Goal: Information Seeking & Learning: Learn about a topic

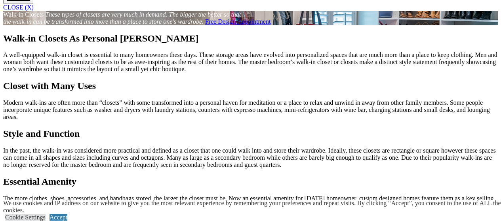
scroll to position [670, 0]
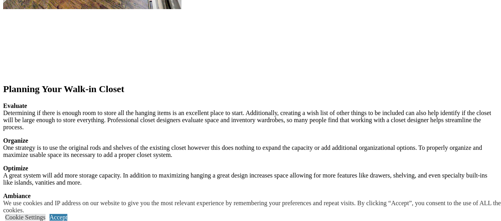
scroll to position [1031, 0]
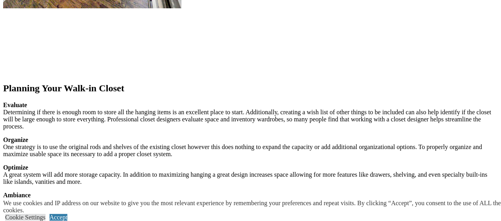
scroll to position [984, 0]
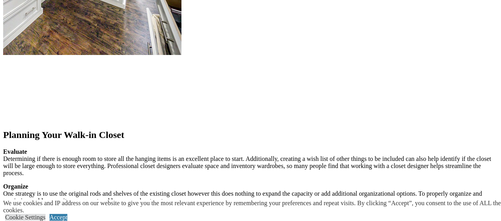
scroll to position [991, 0]
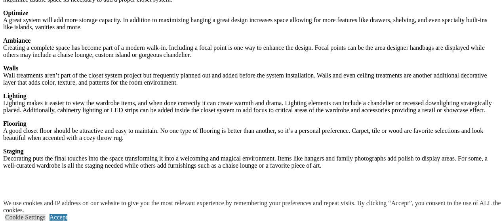
scroll to position [1255, 0]
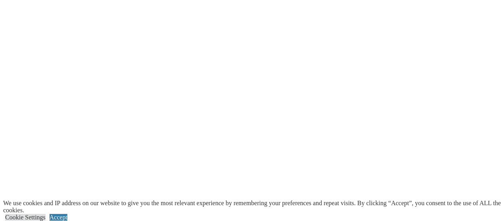
scroll to position [1453, 0]
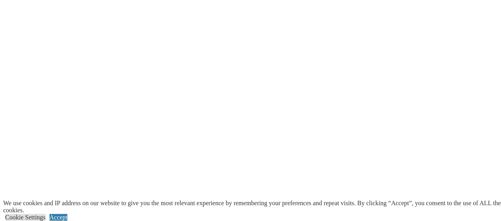
scroll to position [1504, 0]
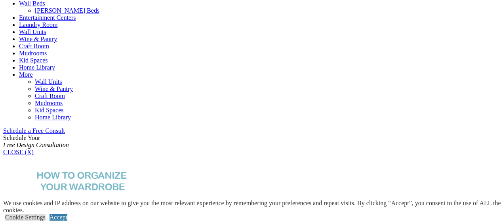
scroll to position [386, 0]
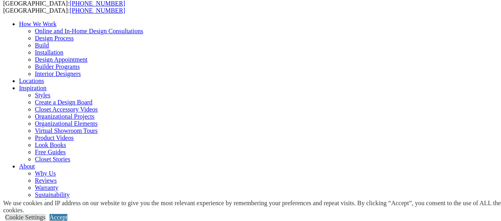
scroll to position [59, 0]
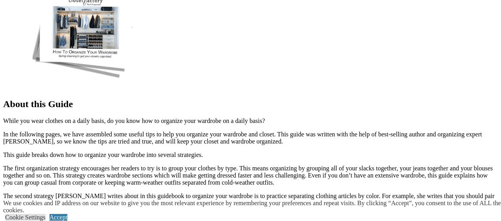
scroll to position [604, 0]
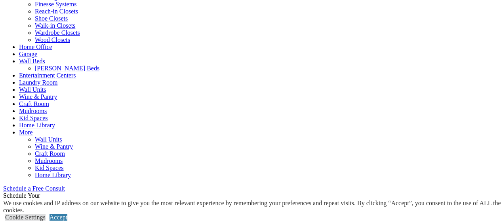
scroll to position [347, 0]
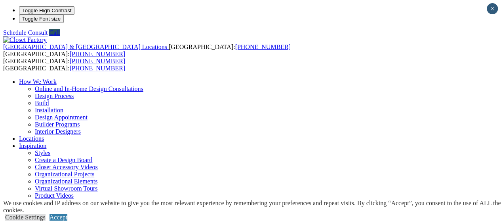
scroll to position [69, 0]
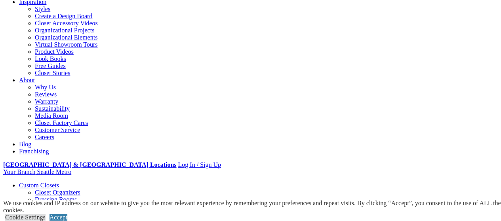
scroll to position [144, 0]
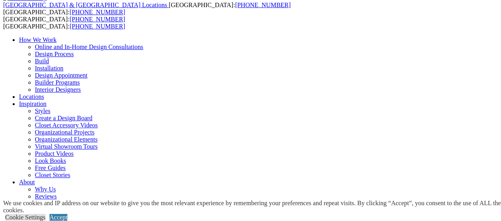
scroll to position [0, 0]
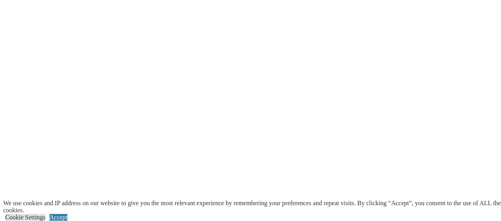
scroll to position [1702, 0]
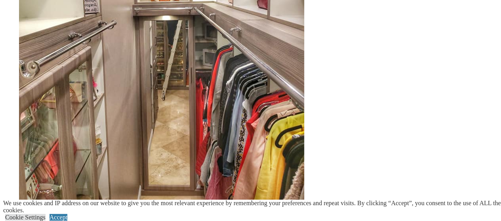
scroll to position [1507, 0]
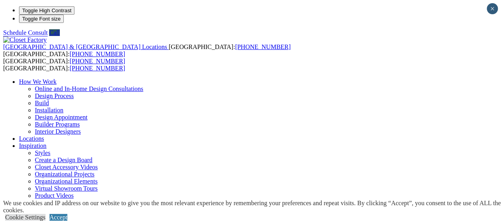
click at [50, 150] on link "Styles" at bounding box center [42, 153] width 15 height 7
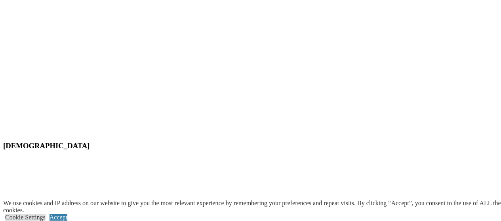
scroll to position [3383, 0]
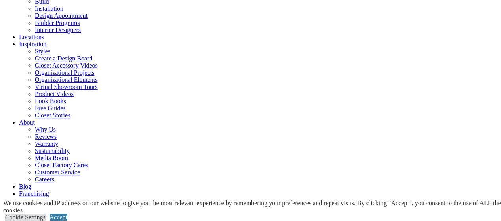
scroll to position [123, 0]
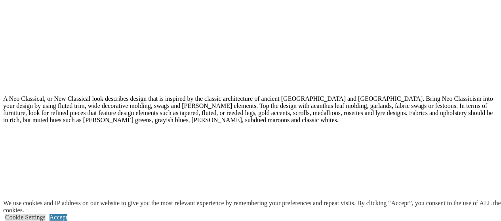
scroll to position [2892, 0]
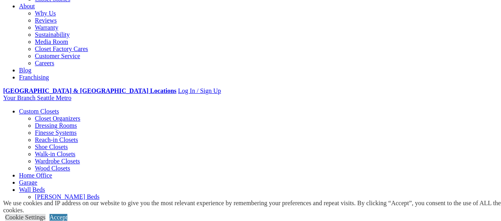
scroll to position [218, 0]
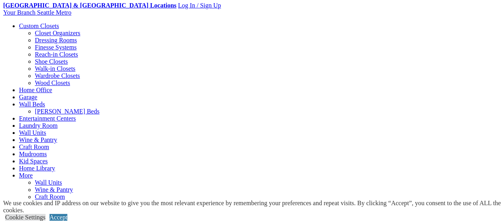
scroll to position [303, 0]
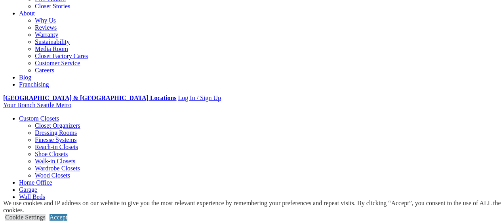
scroll to position [211, 0]
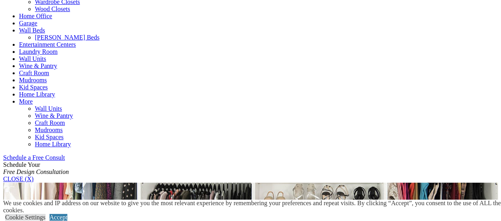
scroll to position [407, 0]
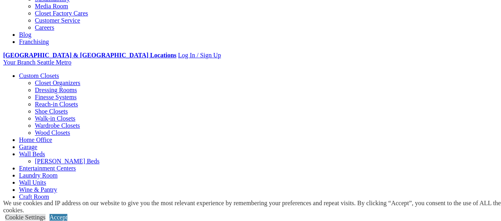
scroll to position [255, 0]
